Goal: Navigation & Orientation: Find specific page/section

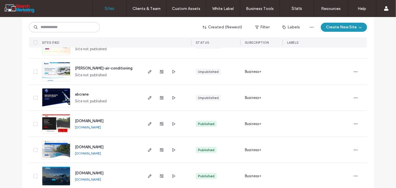
scroll to position [26, 0]
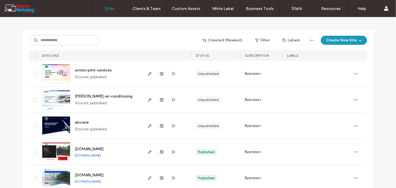
click at [92, 99] on div "robertson-air-conditioning Site not published" at bounding box center [106, 100] width 72 height 26
click at [55, 98] on img at bounding box center [56, 110] width 28 height 39
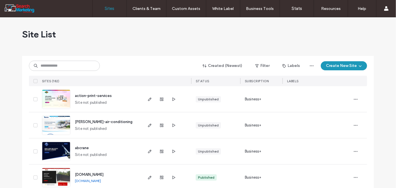
click at [79, 49] on div "Site List" at bounding box center [198, 34] width 352 height 34
click at [57, 123] on img at bounding box center [56, 135] width 28 height 39
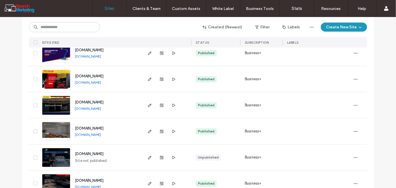
scroll to position [568, 0]
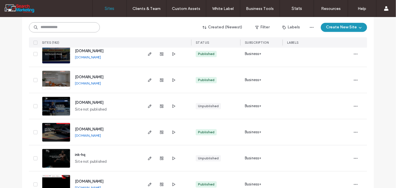
click at [49, 28] on input at bounding box center [64, 27] width 71 height 10
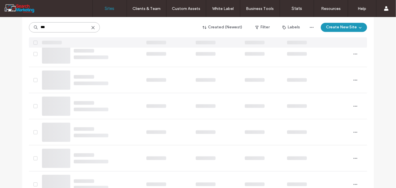
scroll to position [0, 0]
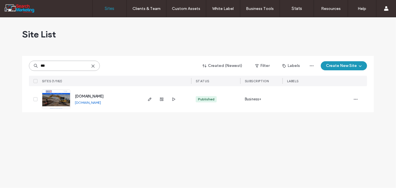
type input "***"
